Goal: Find specific page/section: Find specific page/section

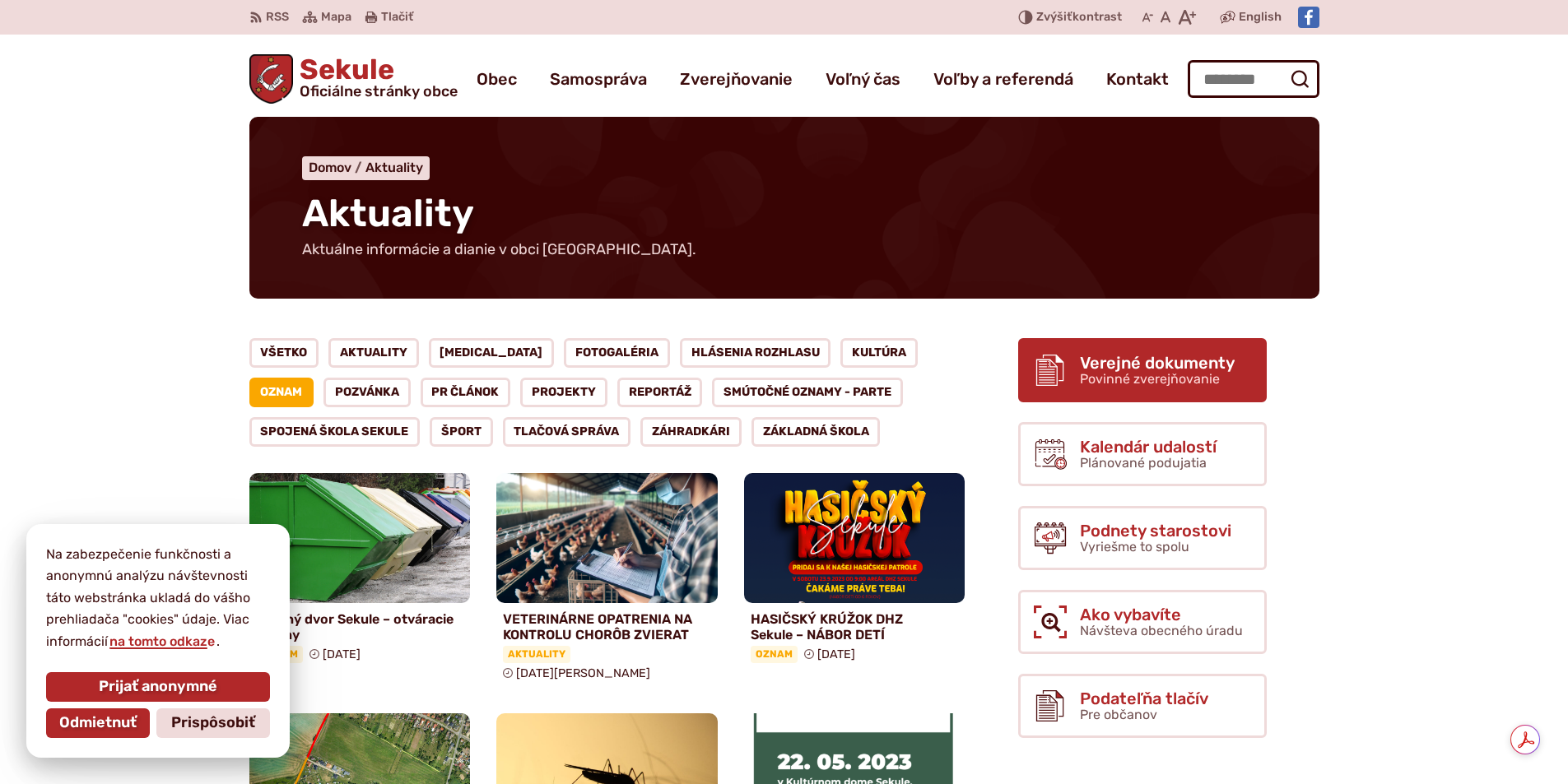
click at [1211, 360] on span "Verejné dokumenty" at bounding box center [1158, 363] width 155 height 18
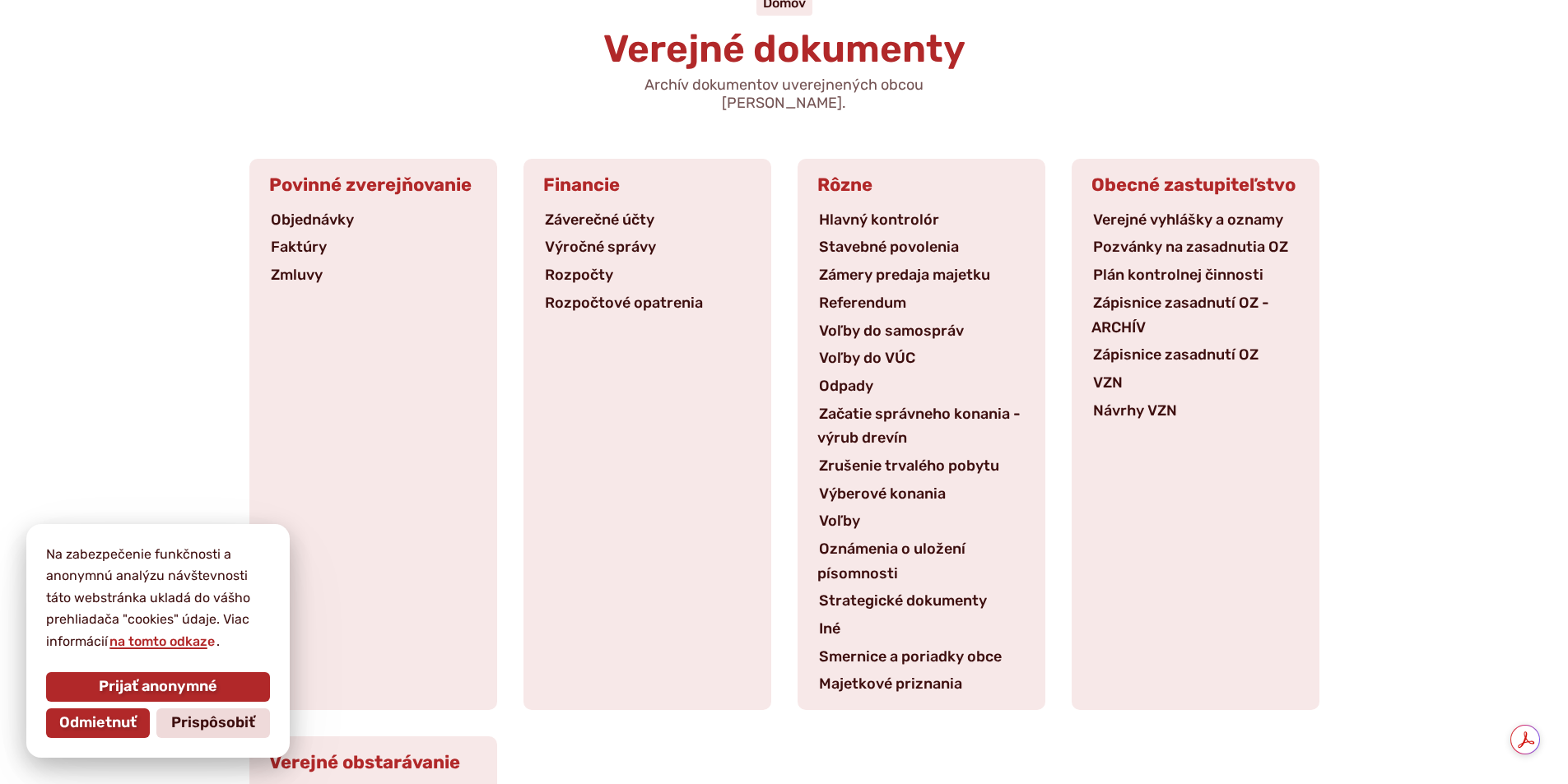
scroll to position [247, 0]
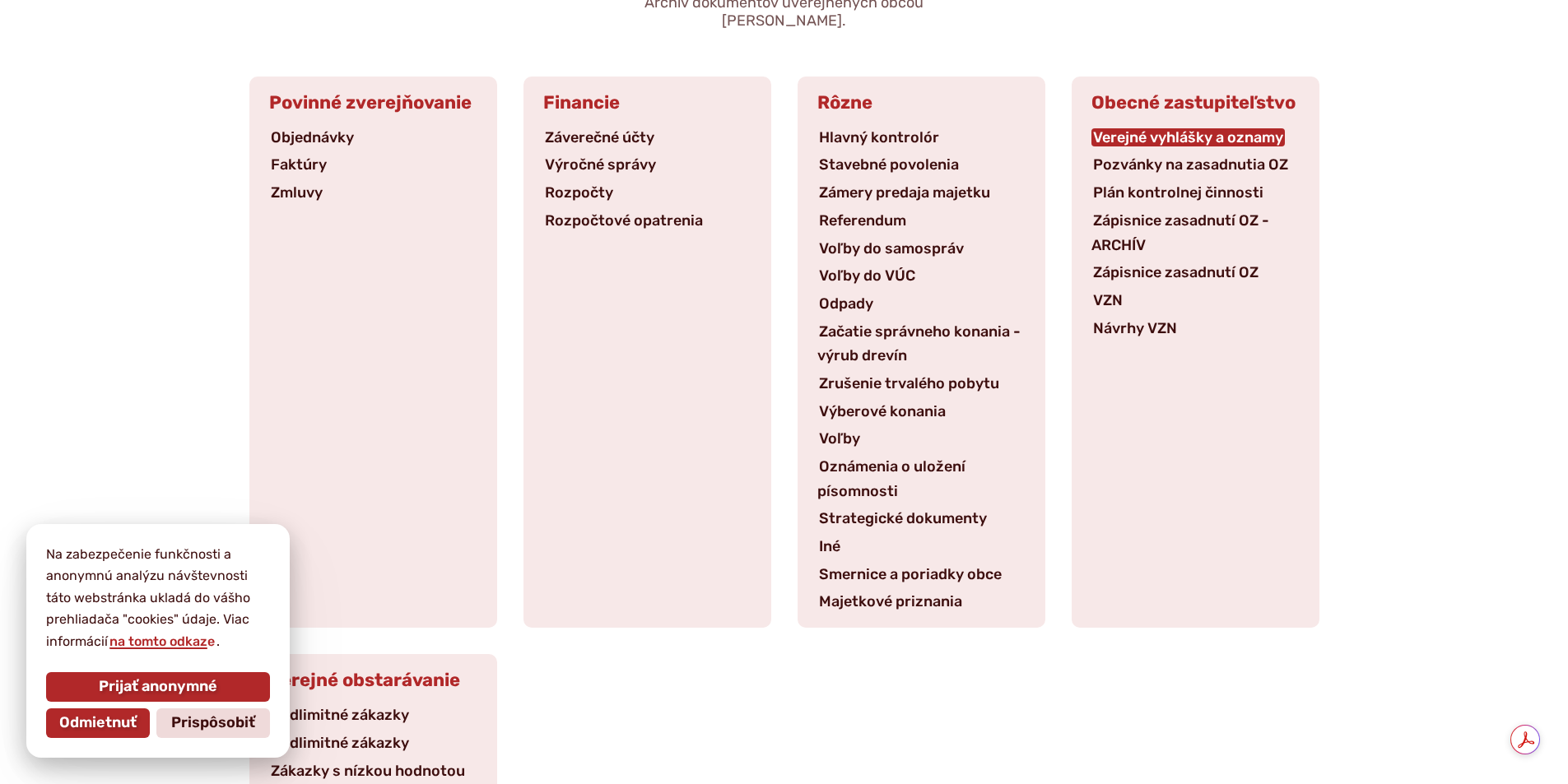
click at [1179, 129] on link "Verejné vyhlášky a oznamy" at bounding box center [1187, 138] width 194 height 18
